Goal: Navigation & Orientation: Find specific page/section

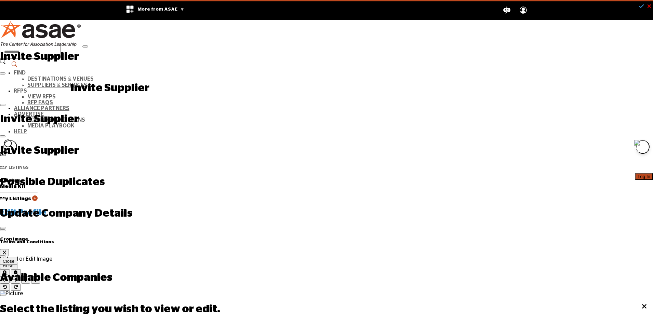
drag, startPoint x: 515, startPoint y: 33, endPoint x: 489, endPoint y: 68, distance: 44.0
click at [638, 174] on span "Log In" at bounding box center [644, 176] width 13 height 5
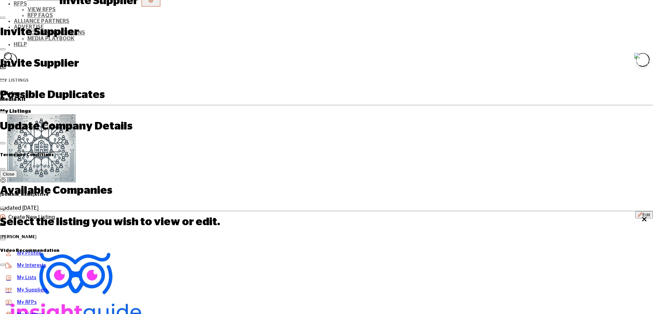
scroll to position [87, 0]
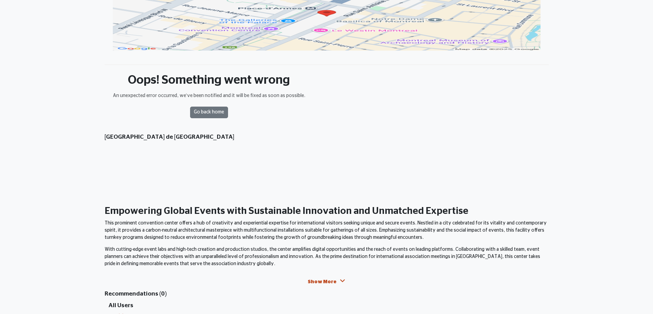
scroll to position [155, 0]
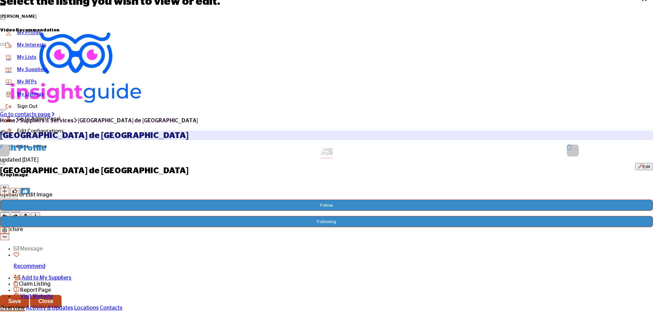
scroll to position [103, 0]
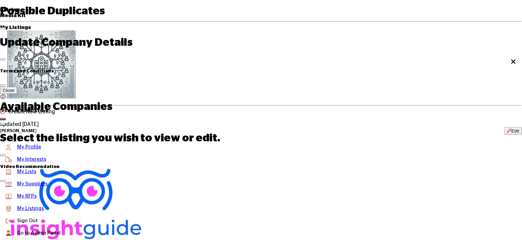
scroll to position [34, 0]
